Goal: Navigation & Orientation: Find specific page/section

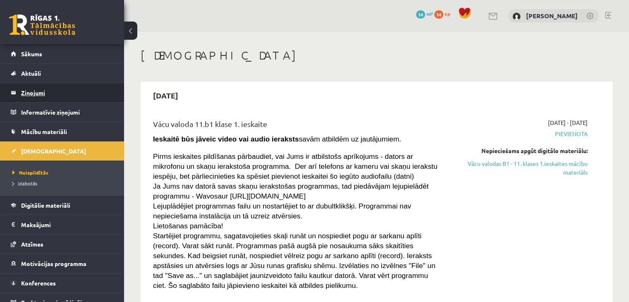
click at [32, 91] on legend "Ziņojumi 0" at bounding box center [67, 92] width 93 height 19
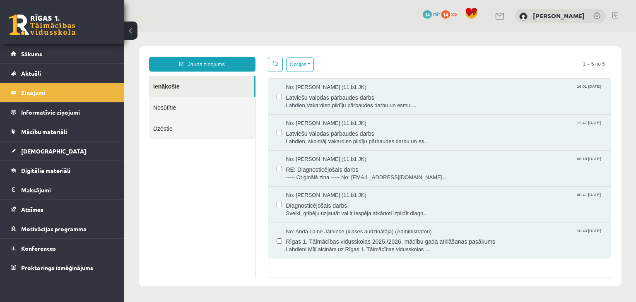
click at [163, 107] on link "Nosūtītie" at bounding box center [202, 107] width 106 height 21
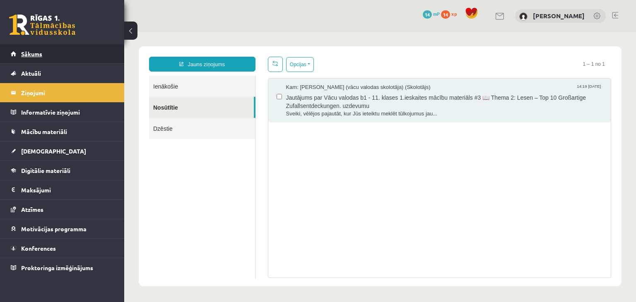
click at [28, 50] on span "Sākums" at bounding box center [31, 53] width 21 height 7
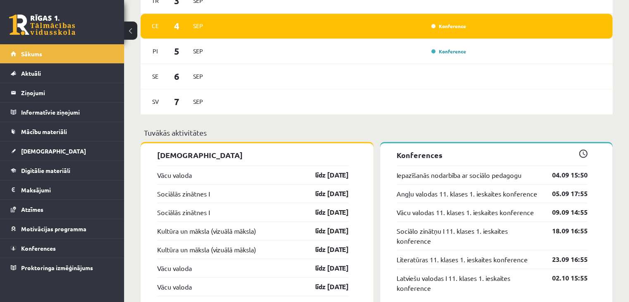
scroll to position [662, 0]
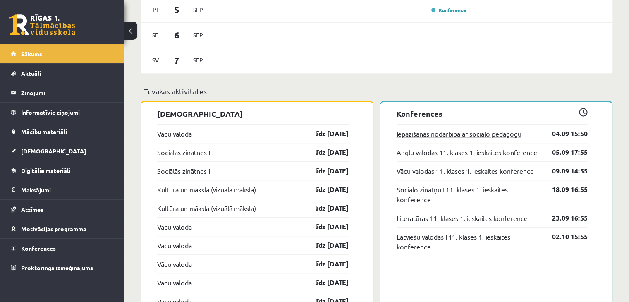
click at [457, 137] on link "Iepazīšanās nodarbība ar sociālo pedagogu" at bounding box center [459, 134] width 125 height 10
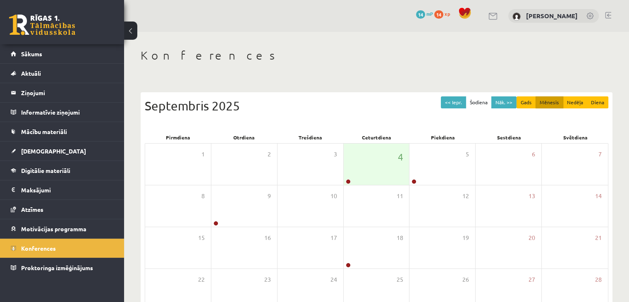
scroll to position [93, 0]
